Goal: Information Seeking & Learning: Learn about a topic

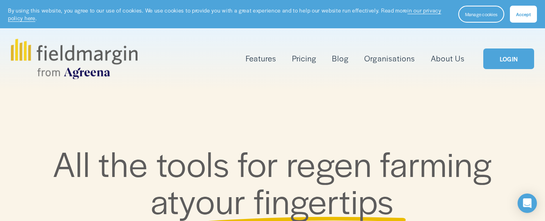
click at [296, 63] on link "Pricing" at bounding box center [304, 58] width 24 height 13
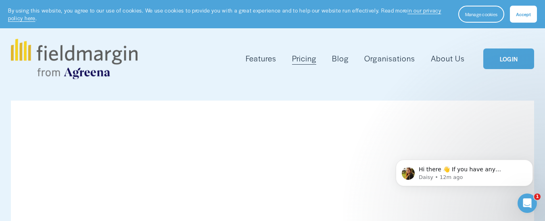
click at [268, 60] on span "Features" at bounding box center [261, 58] width 31 height 11
click at [396, 63] on link "Organisations" at bounding box center [389, 58] width 50 height 13
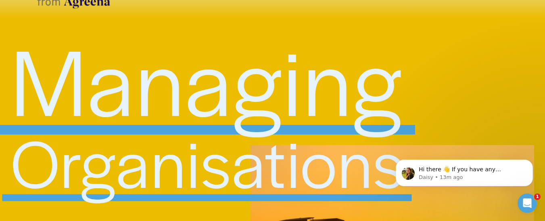
scroll to position [33, 0]
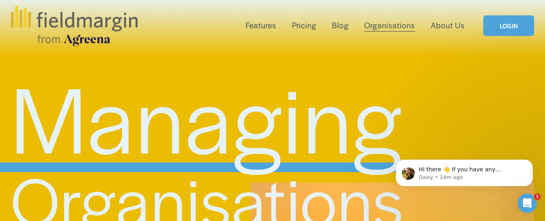
click at [446, 29] on link "About Us" at bounding box center [448, 25] width 34 height 13
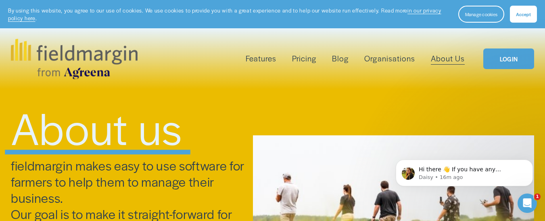
click at [0, 0] on span "Plan Work" at bounding box center [0, 0] width 0 height 0
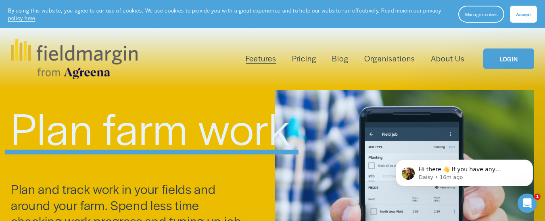
scroll to position [121, 0]
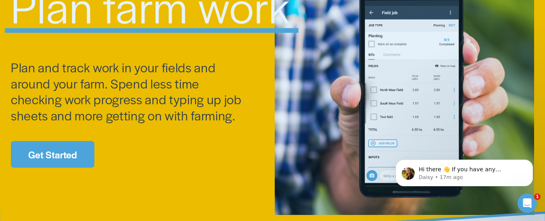
click at [54, 148] on link "Get Started" at bounding box center [52, 154] width 83 height 27
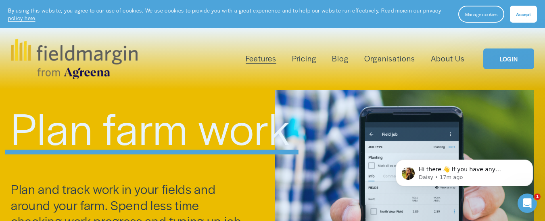
click at [296, 62] on link "Pricing" at bounding box center [304, 58] width 24 height 13
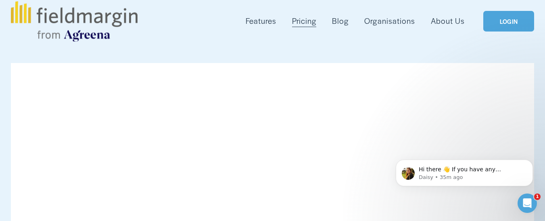
scroll to position [129, 0]
